Goal: Task Accomplishment & Management: Manage account settings

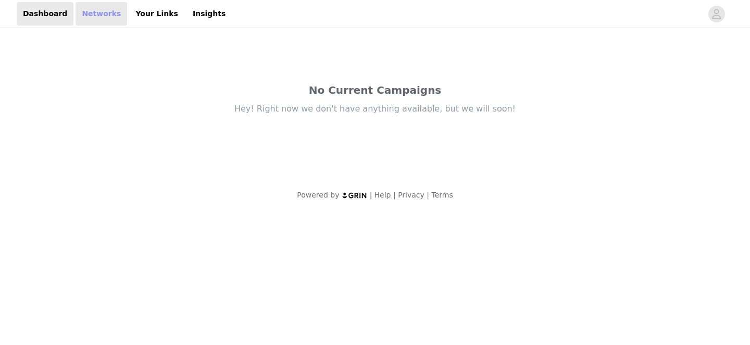
click at [97, 14] on link "Networks" at bounding box center [101, 13] width 52 height 23
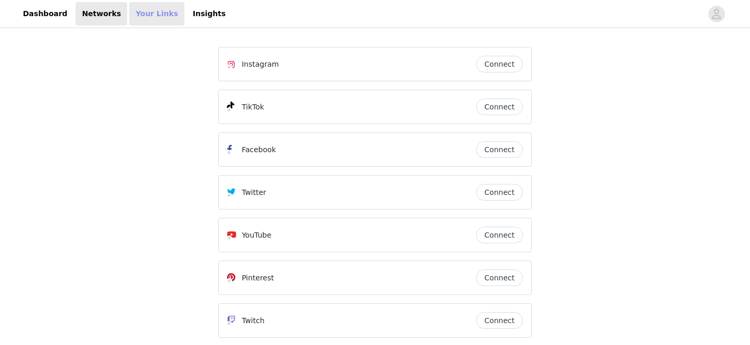
click at [142, 14] on link "Your Links" at bounding box center [156, 13] width 55 height 23
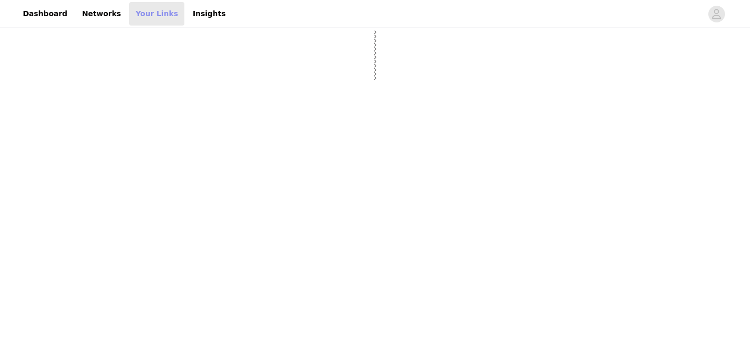
select select "12"
